Goal: Task Accomplishment & Management: Manage account settings

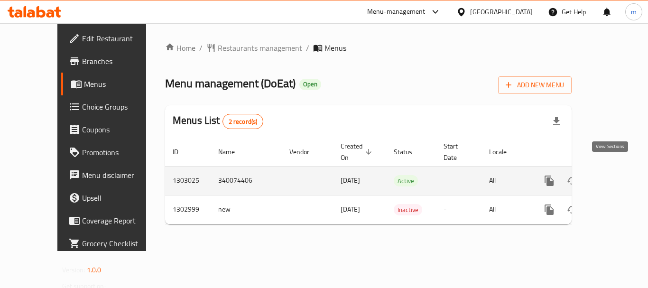
click at [615, 175] on icon "enhanced table" at bounding box center [617, 180] width 11 height 11
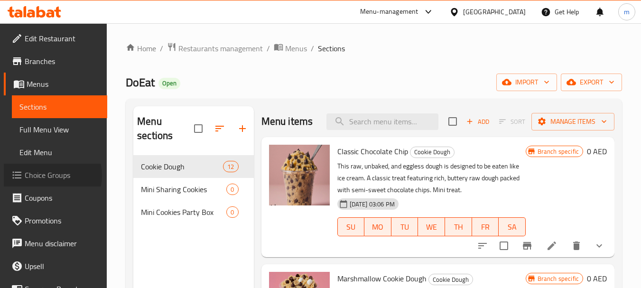
click at [47, 176] on span "Choice Groups" at bounding box center [62, 174] width 75 height 11
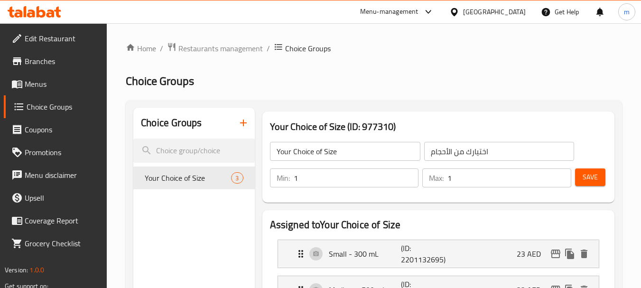
click at [63, 33] on span "Edit Restaurant" at bounding box center [62, 38] width 75 height 11
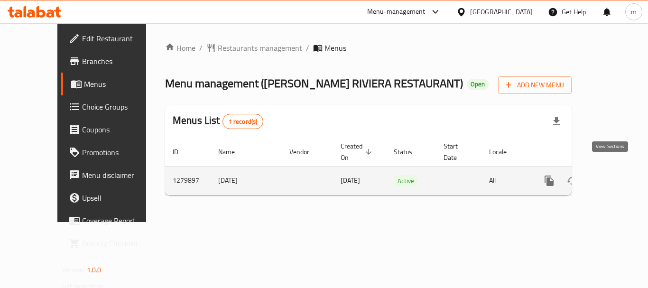
click at [612, 175] on icon "enhanced table" at bounding box center [617, 180] width 11 height 11
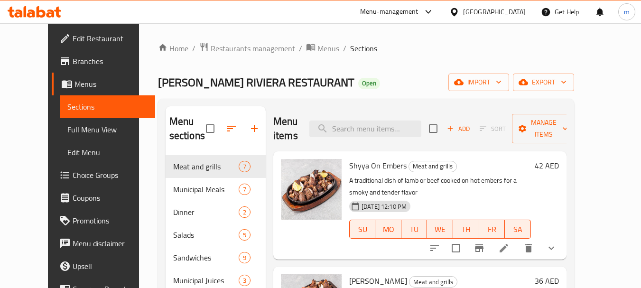
click at [73, 180] on span "Choice Groups" at bounding box center [110, 174] width 75 height 11
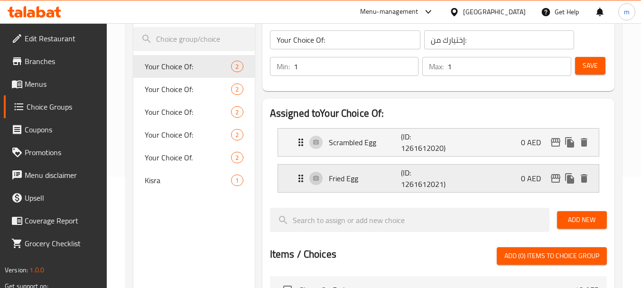
scroll to position [95, 0]
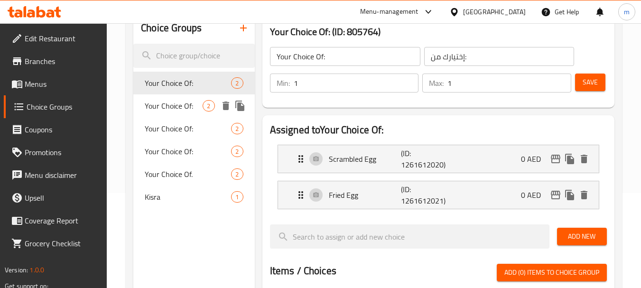
click at [176, 108] on span "Your Choice Of:" at bounding box center [174, 105] width 58 height 11
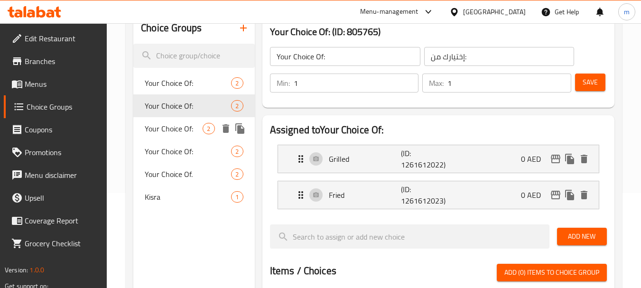
click at [172, 130] on span "Your Choice Of:" at bounding box center [174, 128] width 58 height 11
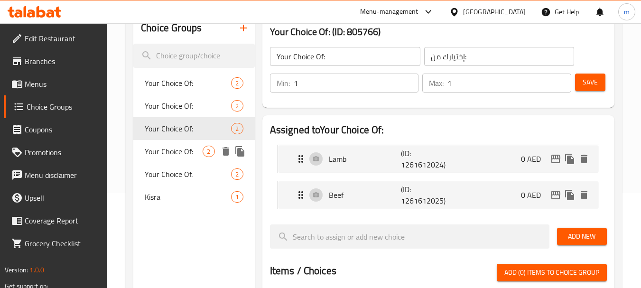
click at [173, 150] on span "Your Choice Of:" at bounding box center [174, 151] width 58 height 11
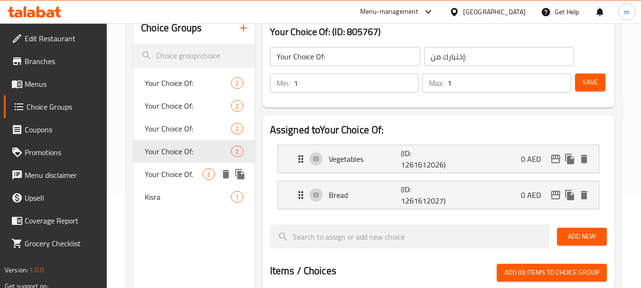
click at [177, 172] on span "Your Choice Of." at bounding box center [174, 174] width 58 height 11
type input "Your Choice Of."
type input "اختيارك من."
